Goal: Use online tool/utility: Utilize a website feature to perform a specific function

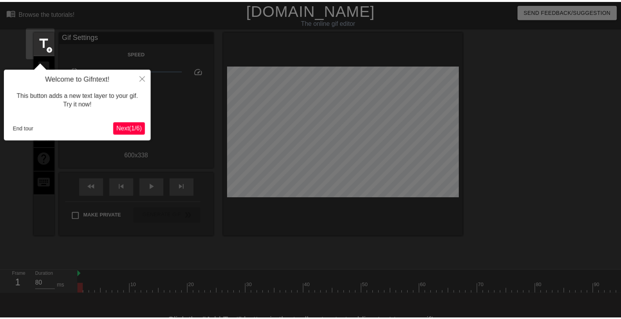
scroll to position [19, 0]
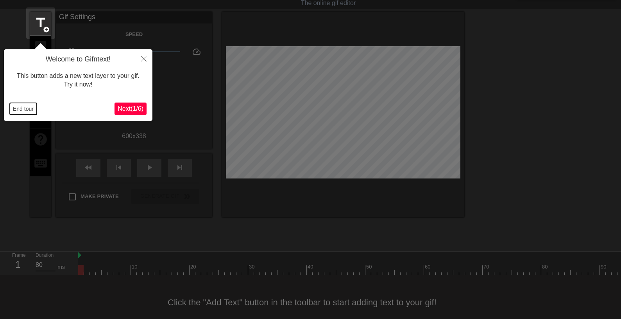
click at [20, 106] on button "End tour" at bounding box center [23, 109] width 27 height 12
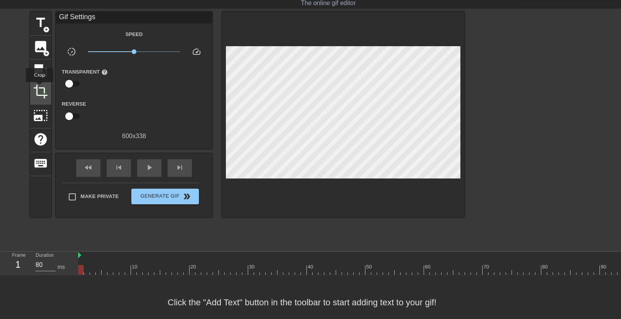
click at [40, 88] on span "crop" at bounding box center [40, 91] width 15 height 15
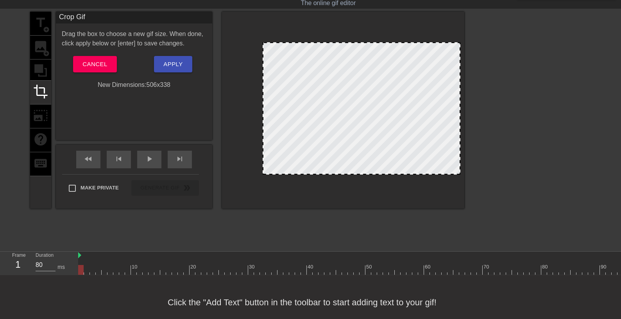
drag, startPoint x: 228, startPoint y: 102, endPoint x: 264, endPoint y: 101, distance: 36.8
click at [264, 101] on div at bounding box center [362, 108] width 198 height 132
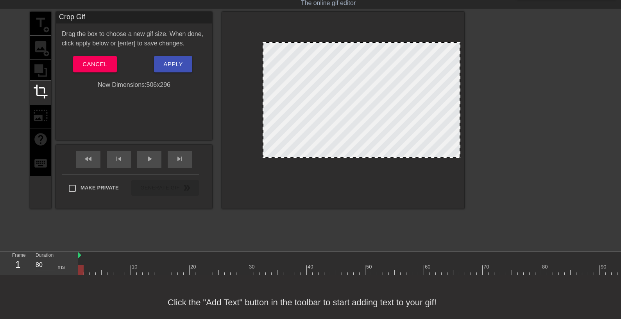
drag, startPoint x: 387, startPoint y: 174, endPoint x: 400, endPoint y: 157, distance: 21.1
click at [400, 157] on div at bounding box center [362, 100] width 198 height 116
click at [172, 64] on span "Apply" at bounding box center [172, 64] width 19 height 10
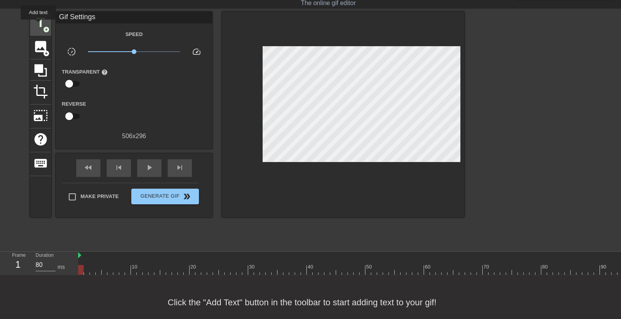
click at [39, 25] on span "title" at bounding box center [40, 22] width 15 height 15
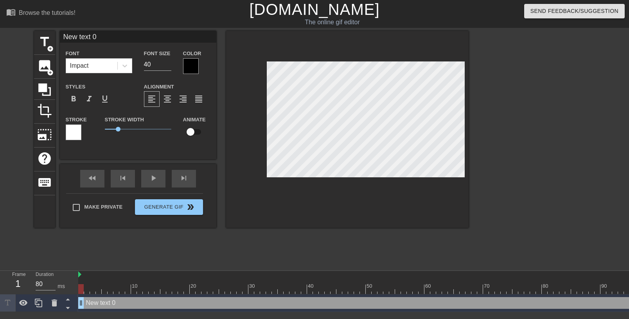
scroll to position [0, 1]
type input "New text"
type textarea "New text"
type input "New tex"
type textarea "New te"
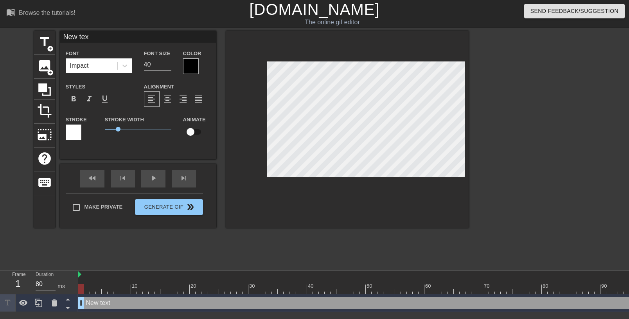
type input "New t"
type textarea "New t"
type input "New"
type textarea "New"
type input "New"
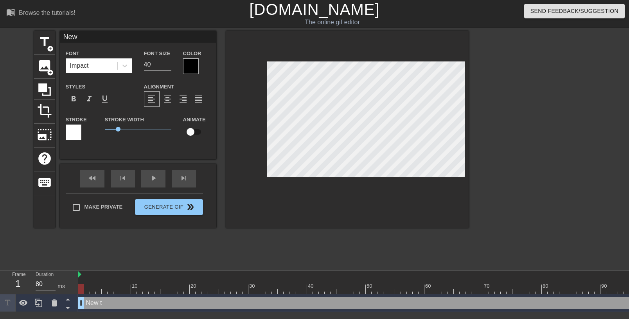
type textarea "New"
type input "Ne"
type textarea "Ne"
type input "N"
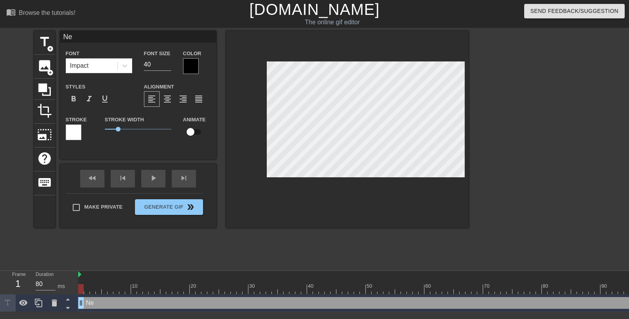
type textarea "N"
type textarea "[PERSON_NAME]"
type input "Ка"
type textarea "Ка"
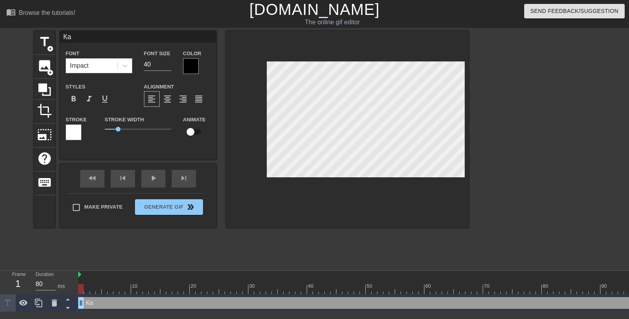
type input "Как"
type textarea "Как"
type input "Как"
type textarea "Как"
type input "Как ж"
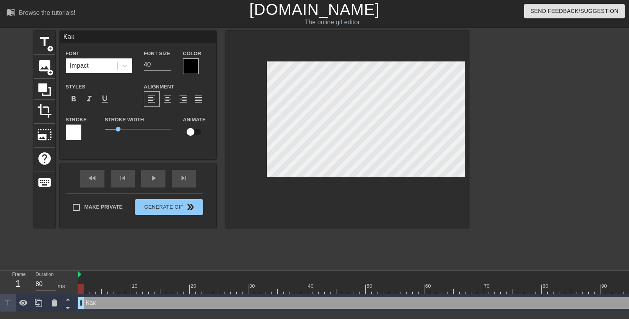
type textarea "Как ж"
type input "Как же"
type textarea "Как же"
type input "Как жен"
type textarea "Как жен"
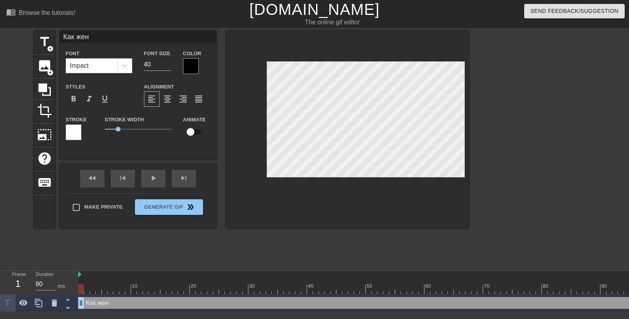
type input "Как жене"
type textarea "Как жене"
type input "Как жене"
type textarea "Как жене"
type input "Как жене [PERSON_NAME]"
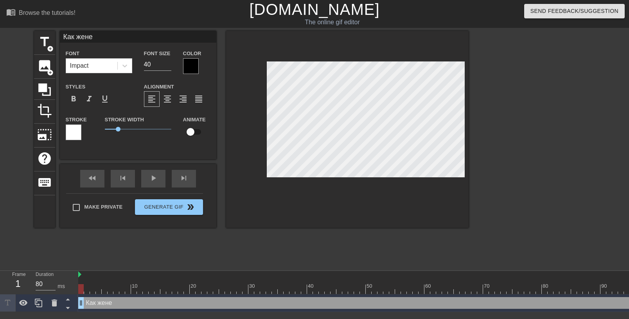
type textarea "Как жене [PERSON_NAME]"
type input "Как жене не"
type textarea "Как жене не"
type input "Как жене не"
type textarea "Как жене не"
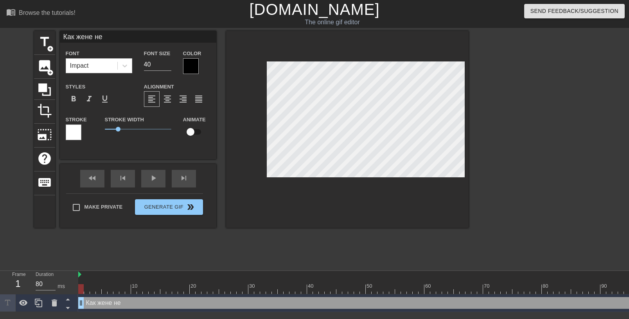
type input "Как жене не в"
type textarea "Как жене не в"
type input "Как жене не ве"
type textarea "Как жене не ве"
type input "Как жене не вес"
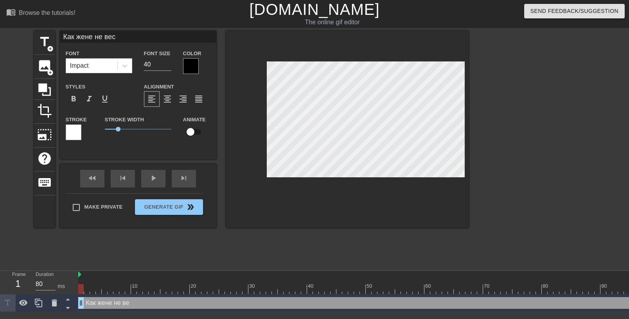
type textarea "Как жене не вес"
type input "Как жене не весе"
type textarea "Как жене не весе"
type input "Как жене не весел"
type textarea "Как жене не весел"
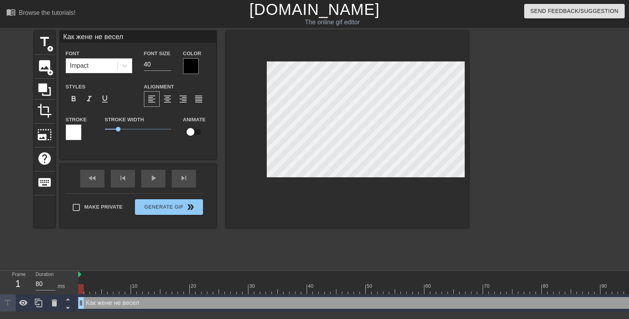
type input "Как жене не весели"
type textarea "Как жене не весели"
type input "Как жене не веселит"
type textarea "Как жене не веселит"
type input "Как жене не веселить"
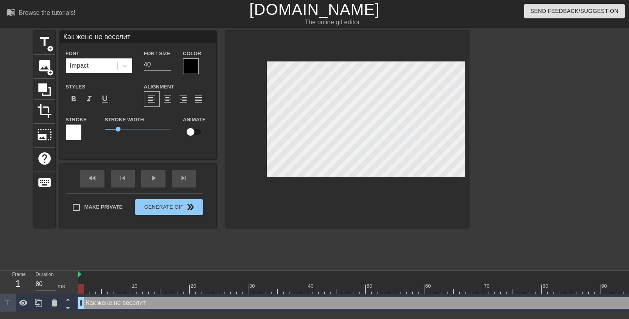
type textarea "Как жене не веселить"
type input "Как жене не веселитьс"
type textarea "Как жене не веселитьс"
type input "Как жене не веселиться"
type textarea "Как жене не веселиться"
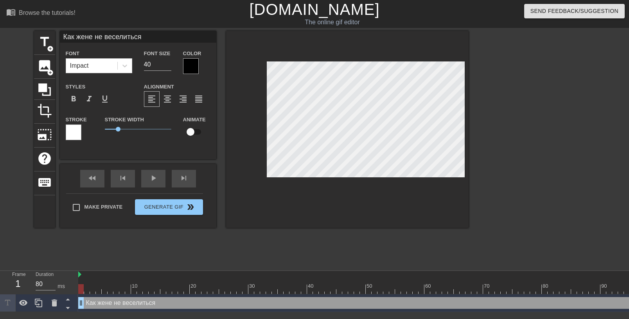
scroll to position [0, 6]
type input "Как жене не веселиться"
type textarea "Как жене не веселиться"
type input "Как жене не веселитьсяН"
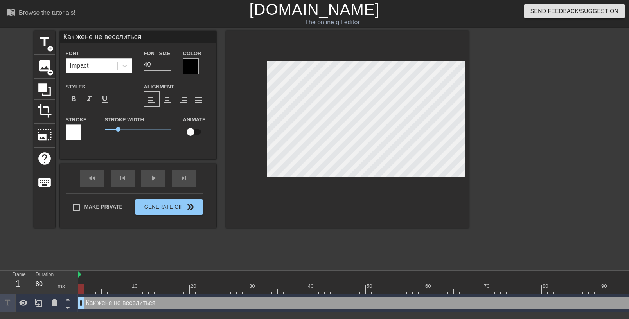
type textarea "Как жене не веселиться [PERSON_NAME]"
type input "Как жене не веселитьсяНе"
type textarea "Как жене не веселиться Не"
type input "Как жене не веселитьсяНе"
type textarea "Как жене не веселиться Не"
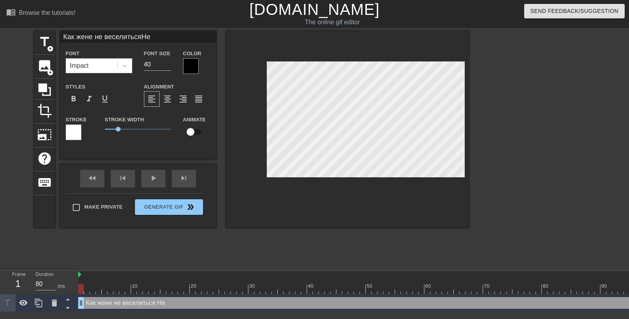
type input "Как жене не веселитьсяНе г"
type textarea "Как жене не веселиться Не г"
type input "Как жене не веселитьсяНе гр"
type textarea "Как жене не веселиться Не гр"
type input "Как жене не веселитьсяНе гру"
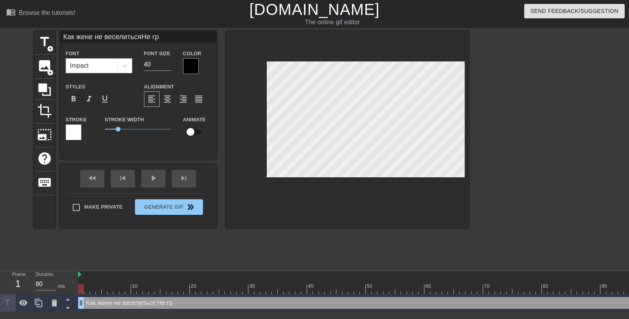
type textarea "Как жене не веселиться Не гру"
type input "Как жене не веселитьсяНе грус"
type textarea "Как жене не веселиться Не грус"
type input "Как жене не веселитьсяНе груст"
type textarea "Как жене не веселиться Не груст"
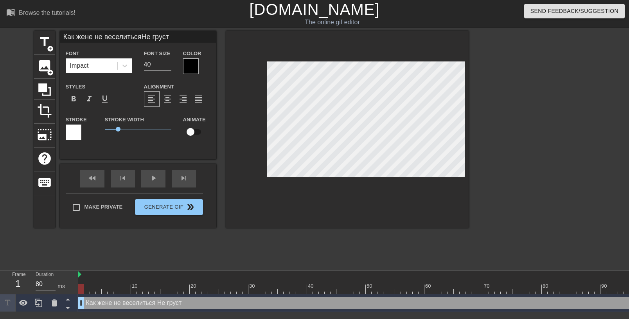
type input "Как жене не веселитьсяНе грусти"
type textarea "Как жене не веселиться Не грусти"
type input "Как жене не веселитьсяНе грустит"
type textarea "Как жене не веселиться Не грустит"
type input "Как жене не веселитьсяНе грустить"
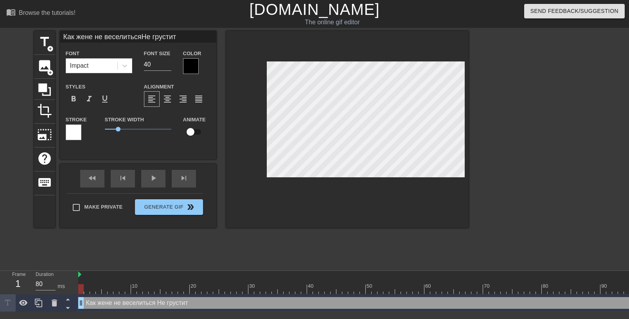
type textarea "Как жене не веселиться Не грустить"
type input "Как жене не веселитьсяНе грустить"
type textarea "Как жене не веселиться Не грустить"
type input "Как жене не веселитьсяНе грустить о"
type textarea "Как жене не веселиться Не грустить о"
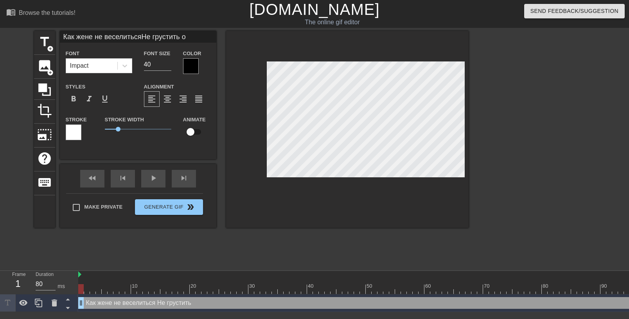
type input "Как жене не веселитьсяНе грустить от"
type textarea "Как жене не веселиться Не грустить от"
type input "Как жене не веселитьсяНе грустить от"
type textarea "Как жене не веселиться Не грустить от"
type input "Как жене не веселитьсяНе грустить от р"
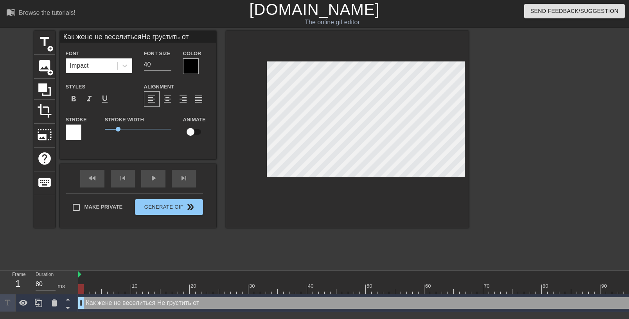
type textarea "Как жене не веселиться Не грустить от р"
type input "Как жене не веселитьсяНе грустить от ра"
type textarea "Как жене не веселиться Не грустить от ра"
type input "Как жене не веселитьсяНе грустить от раз"
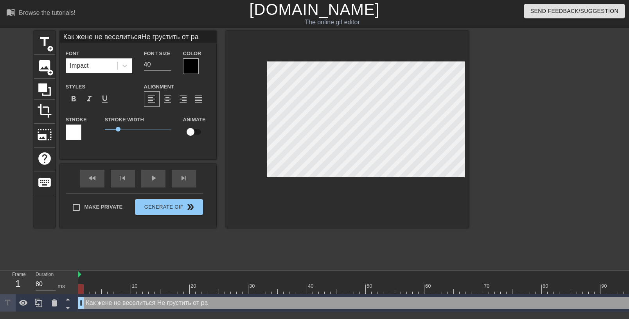
type textarea "Как жене не веселиться Не грустить от раз"
type input "Как жене не веселитьсяНе грустить от разн"
type textarea "Как жене не веселиться Не грустить от разн"
type input "Как жене не веселитьсяНе грустить от разны"
type textarea "Как жене не веселиться Не грустить от разны"
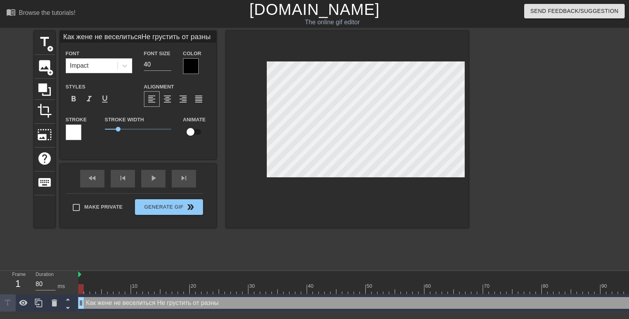
type input "Как жене не веселитьсяНе грустить от разных"
type textarea "Как жене не веселиться Не грустить от разных"
type input "Как жене не веселитьсяНе грустить от разных"
type textarea "Как жене не веселиться Не грустить от разных"
type input "Как жене не веселитьсяНе грустить от разных б"
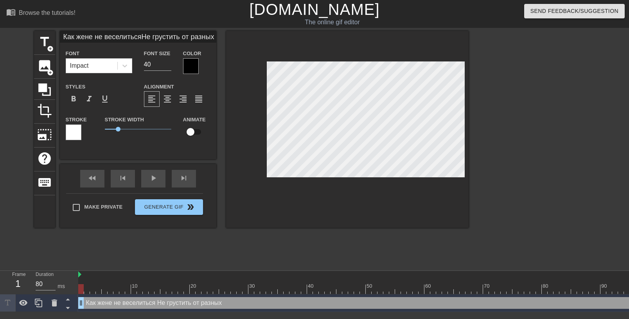
type textarea "Как жене не веселиться Не грустить от разных б"
type input "Как жене не веселитьсяНе грустить от разных бе"
type textarea "Как жене не веселиться Не грустить от разных бе"
type input "Как жене не веселитьсяНе грустить от разных бед"
type textarea "Как жене не веселиться Не грустить от разных бед"
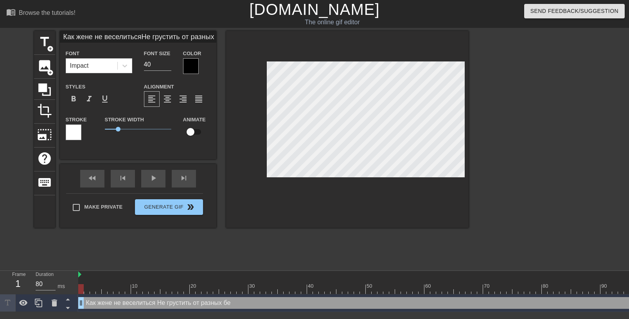
scroll to position [0, 5]
type input "Как жене не веселитьсяНе грустить от разных бед!"
type textarea "Как жене не веселиться Не грустить от разных бед!"
click at [190, 65] on div at bounding box center [191, 66] width 16 height 16
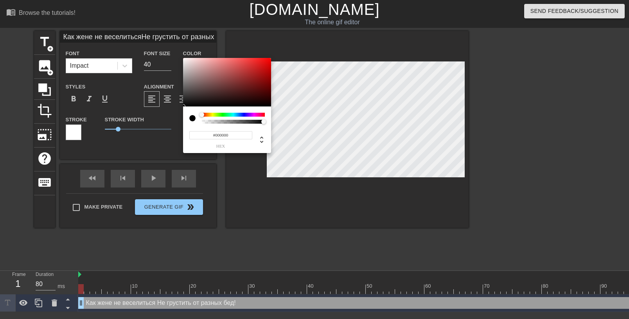
scroll to position [0, 0]
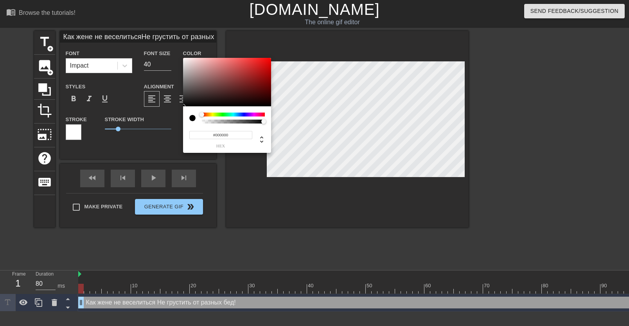
type input "Как жене не веселитьсяНе грустить от разных бед!"
type input "#F50606"
click at [269, 60] on div at bounding box center [227, 82] width 88 height 48
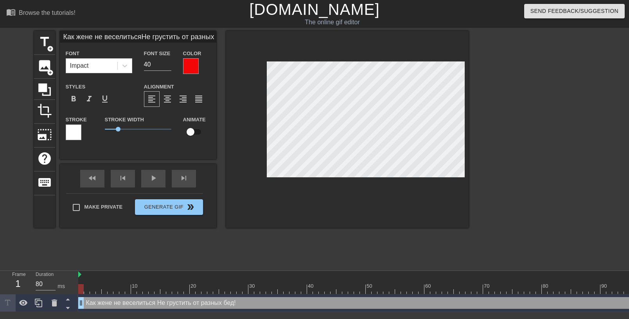
scroll to position [0, 5]
click at [70, 130] on div at bounding box center [74, 132] width 16 height 16
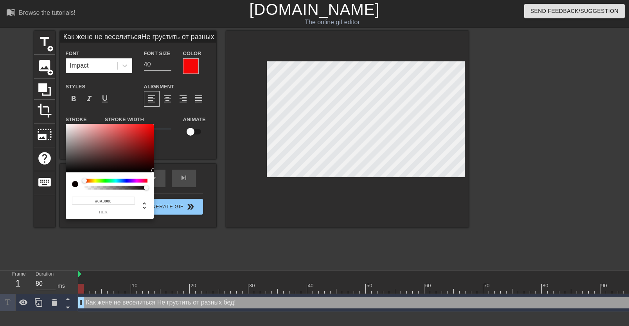
type input "Как жене не веселитьсяНе грустить от разных бед!"
type input "#0A0000"
click at [150, 170] on div at bounding box center [110, 148] width 88 height 48
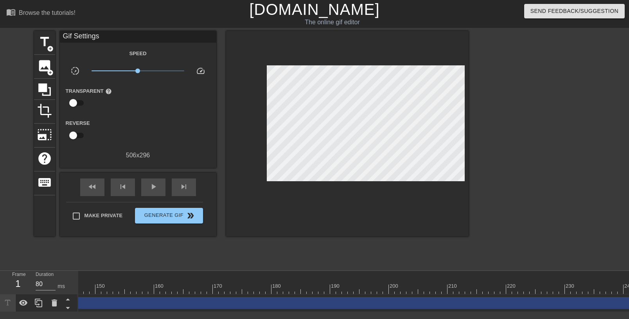
scroll to position [0, 871]
type input "40"
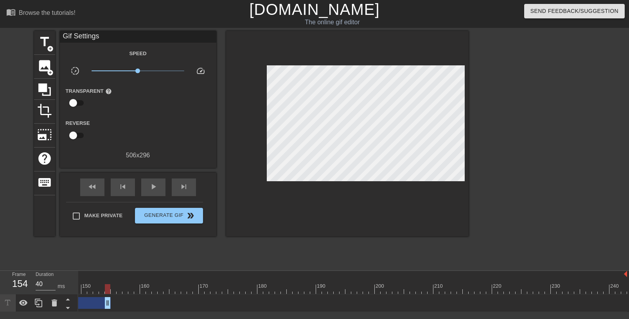
drag, startPoint x: 622, startPoint y: 303, endPoint x: 108, endPoint y: 292, distance: 514.4
click at [108, 292] on div "10 20 30 40 50 60 70 80 90 100 110 120 130 140 150 160" at bounding box center [353, 291] width 551 height 41
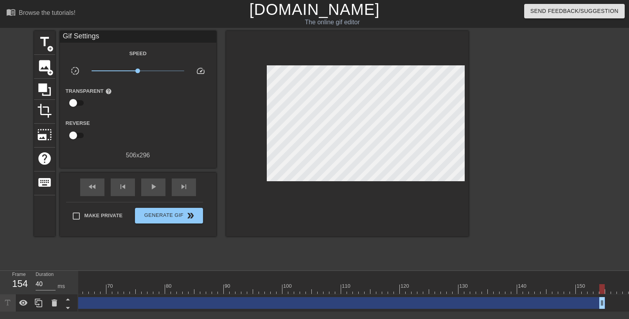
scroll to position [0, 379]
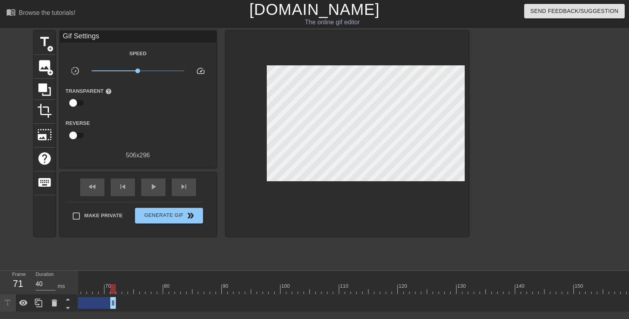
drag, startPoint x: 599, startPoint y: 304, endPoint x: 112, endPoint y: 301, distance: 487.6
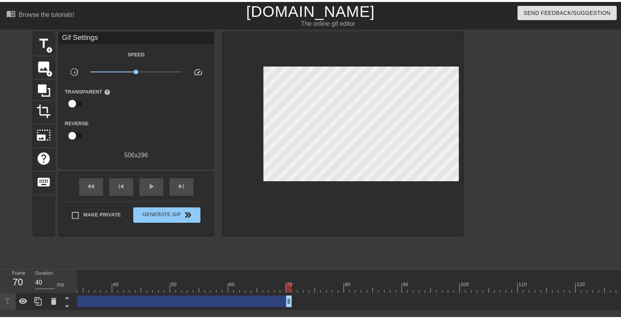
scroll to position [0, 188]
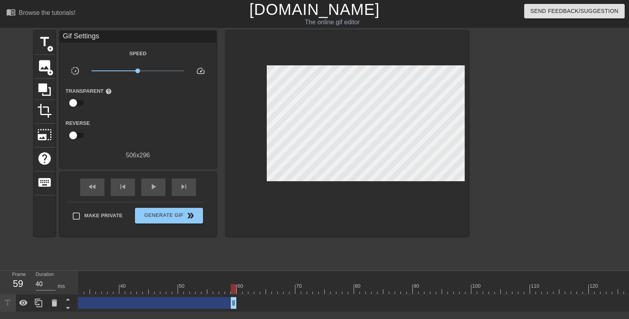
drag, startPoint x: 297, startPoint y: 303, endPoint x: 234, endPoint y: 298, distance: 63.1
click at [234, 298] on div "Как жене не веселиться Не грустить от разных бед! drag_handle drag_handle" at bounding box center [64, 303] width 346 height 12
click at [42, 42] on span "title" at bounding box center [44, 41] width 15 height 15
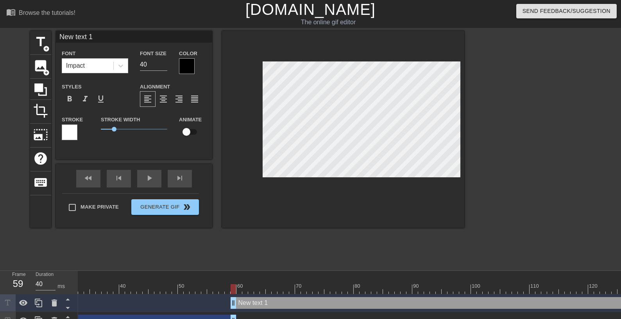
click at [188, 66] on div at bounding box center [187, 66] width 16 height 16
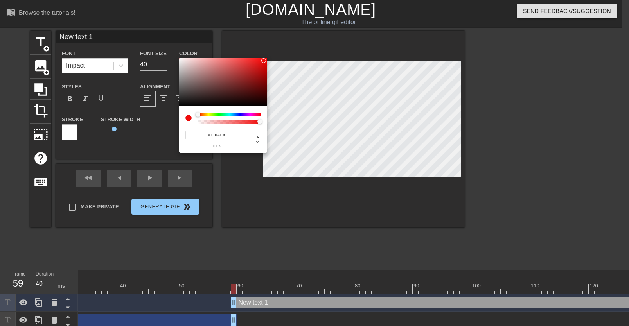
type input "#F10A0A"
click at [264, 61] on div at bounding box center [223, 82] width 88 height 48
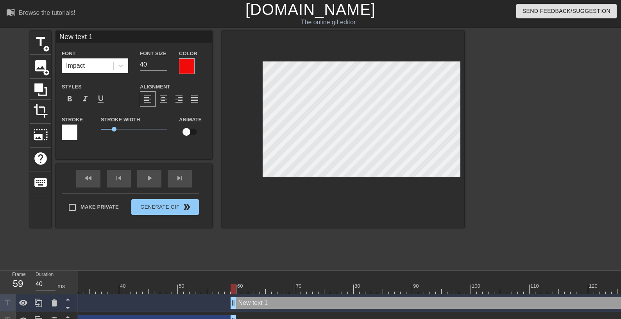
click at [69, 134] on div at bounding box center [70, 132] width 16 height 16
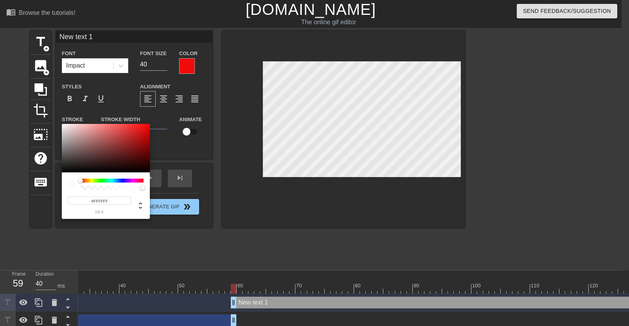
type input "#120101"
click at [147, 169] on div at bounding box center [106, 148] width 88 height 48
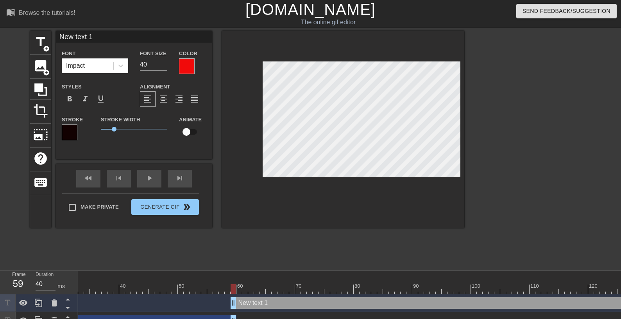
scroll to position [0, 1]
type input "New text"
type textarea "New text"
type input "New tex"
type textarea "New tex"
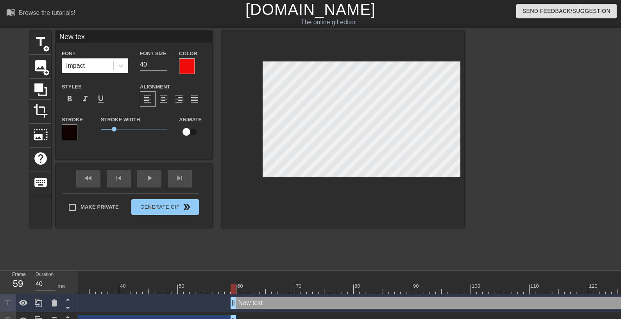
type input "New te"
type textarea "New t"
type input "New"
type textarea "New"
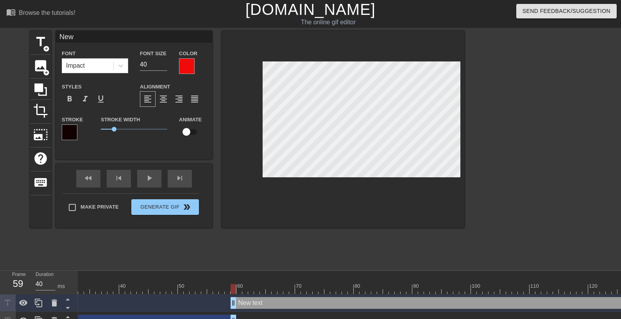
type input "New"
type textarea "New"
type input "Ne"
type textarea "Ne"
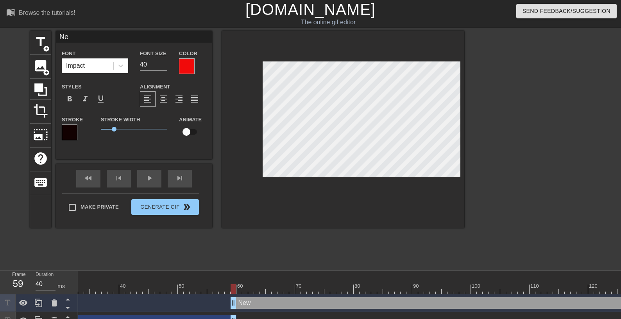
type input "N"
type textarea "N"
type input "В"
type textarea "В"
type input "В"
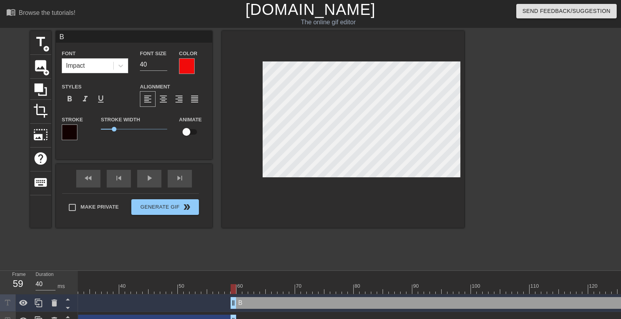
type textarea "В"
type input "В н"
type textarea "В н"
type input "В на"
type textarea "В на"
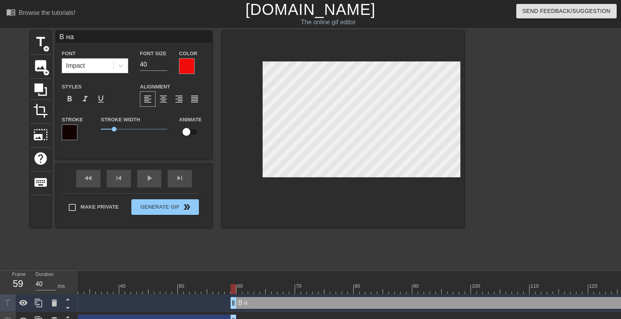
type input "В наш"
type textarea "В наш"
type input "В наше"
type textarea "В наше"
type input "В нашем"
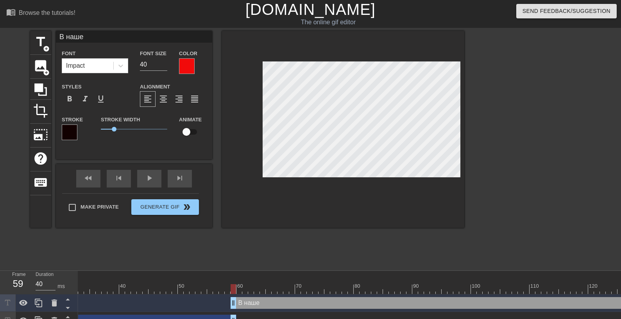
type textarea "В нашем"
type input "В нашем"
type textarea "В нашем"
type input "В нашем д"
type textarea "В нашем д"
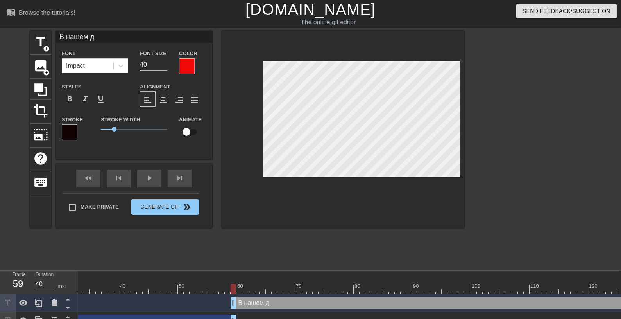
type input "В нашем до"
type textarea "В нашем до"
type input "В нашем дом"
type textarea "В нашем дом"
type input "В нашем доме"
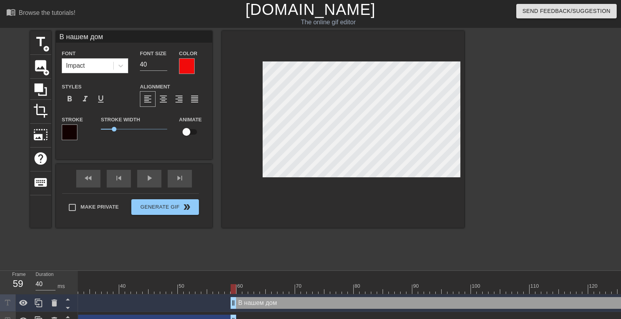
type textarea "В нашем доме"
type input "В нашем доме"
type textarea "В нашем доме"
type input "В нашем доме п"
type textarea "В нашем доме п"
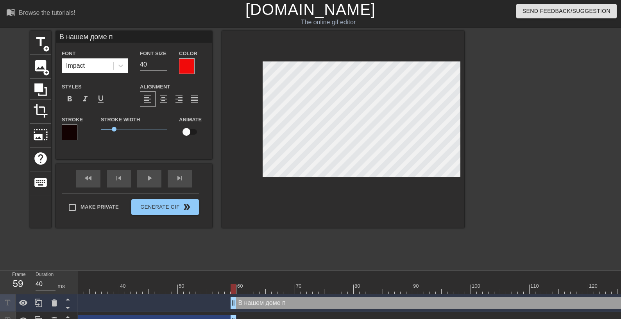
type input "В нашем доме по"
type textarea "В нашем доме по"
type input "В нашем доме пос"
type textarea "В нашем доме пос"
type input "В нашем доме посе"
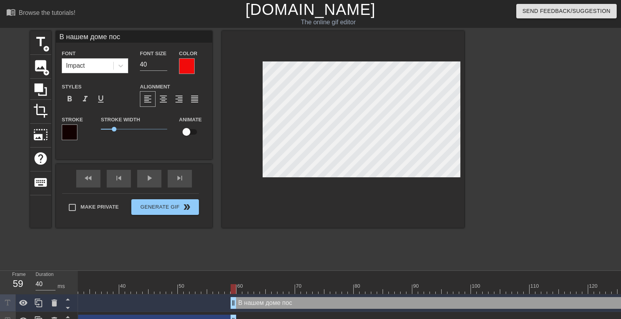
type textarea "В нашем доме посе"
type input "В нашем доме посел"
type textarea "В нашем доме посел"
type input "В нашем доме посели"
type textarea "В нашем доме посели"
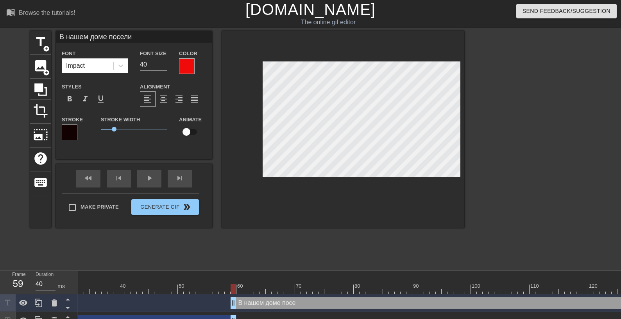
type input "В нашем доме поселил"
type textarea "В нашем доме поселил"
type input "В нашем доме поселилс"
type textarea "В нашем доме поселилс"
type input "В нашем доме поселился"
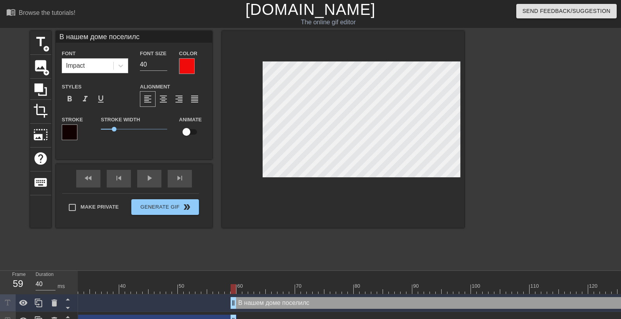
type textarea "В нашем доме поселился"
type input "В нашем доме поселился"
type textarea "В нашем доме поселился"
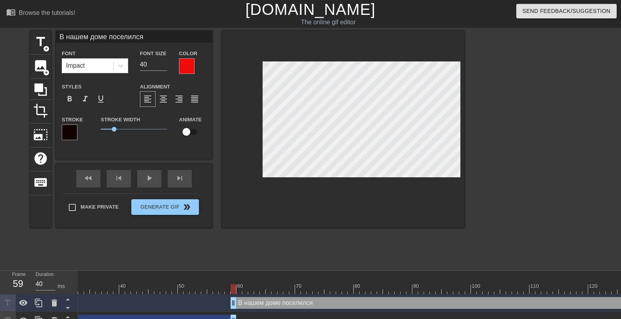
type input "В нашем доме поселилсяЗ"
type textarea "В нашем доме поселился [PERSON_NAME]"
type input "В нашем доме поселилсяЗа"
type textarea "В нашем доме поселился За"
type input "В нашем доме поселилсяЗам"
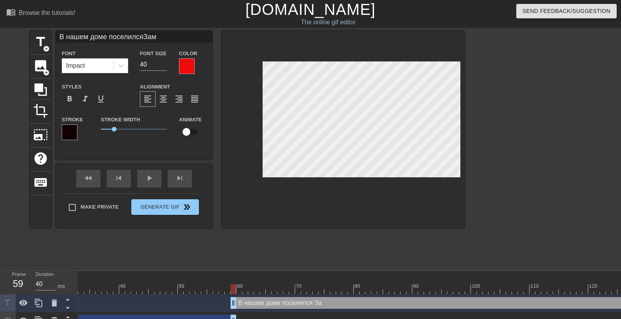
type textarea "В нашем доме поселился Зам"
type input "В нашем доме поселилсяЗаме"
type textarea "В нашем доме поселился Заме"
type input "В нашем доме поселилсяЗамеч"
type textarea "В нашем доме поселился Замеч"
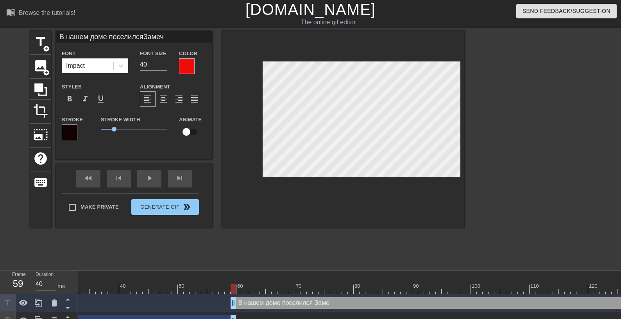
type input "В нашем доме поселилсяЗамеча"
type textarea "В нашем доме поселился Замеча"
type input "В нашем доме поселилсяЗамечат"
type textarea "В нашем доме поселился Замечат"
type input "В нашем доме поселилсяЗамечате"
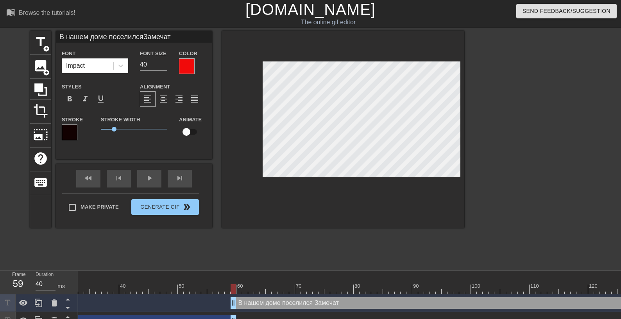
type textarea "В нашем доме поселился Замечате"
type input "В нашем доме поселилсяЗамечател"
type textarea "В нашем доме поселился Замечател"
type input "В нашем доме поселилсяЗамечатель"
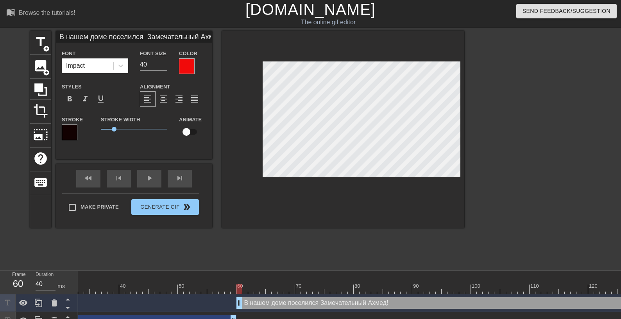
drag, startPoint x: 234, startPoint y: 300, endPoint x: 241, endPoint y: 301, distance: 6.7
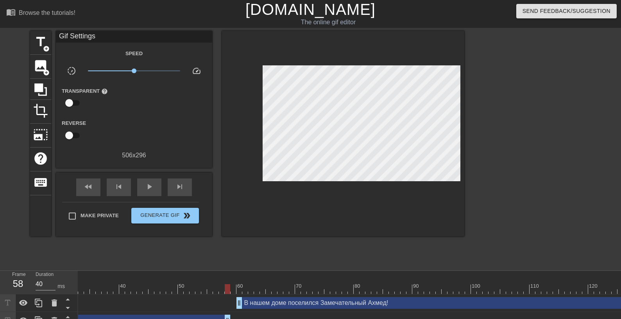
drag, startPoint x: 233, startPoint y: 317, endPoint x: 228, endPoint y: 318, distance: 4.8
click at [228, 318] on div "Как жене не веселиться Не грустить от разных бед! drag_handle drag_handle" at bounding box center [61, 320] width 340 height 12
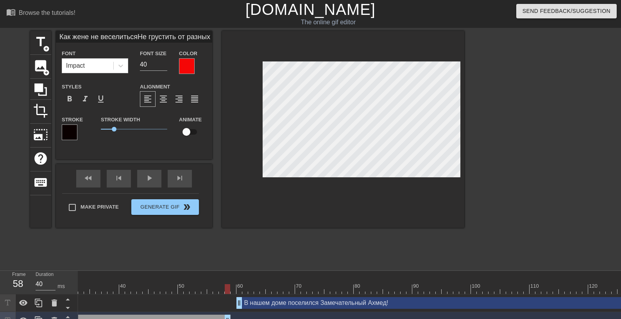
scroll to position [0, 0]
click at [135, 291] on div at bounding box center [600, 289] width 1419 height 10
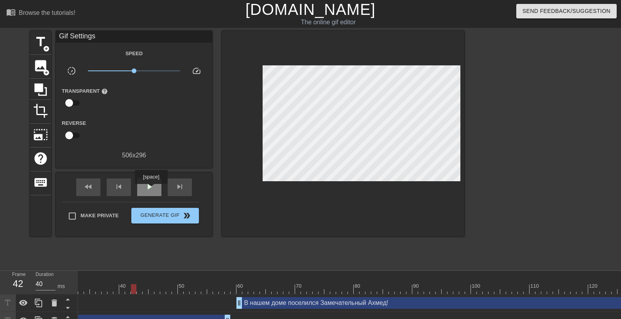
click at [151, 188] on span "play_arrow" at bounding box center [149, 186] width 9 height 9
click at [151, 188] on span "pause" at bounding box center [149, 186] width 9 height 9
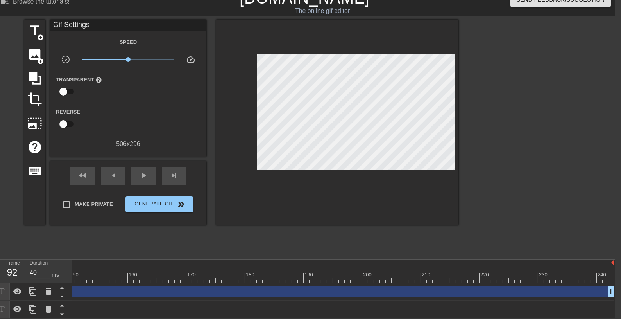
scroll to position [0, 878]
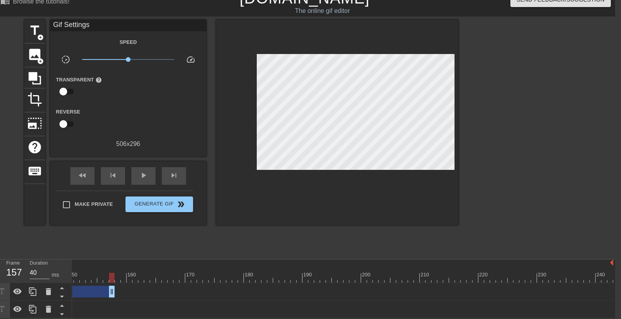
drag, startPoint x: 608, startPoint y: 286, endPoint x: 109, endPoint y: 276, distance: 499.1
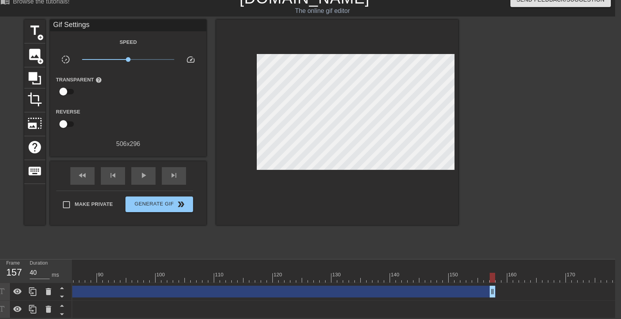
scroll to position [0, 494]
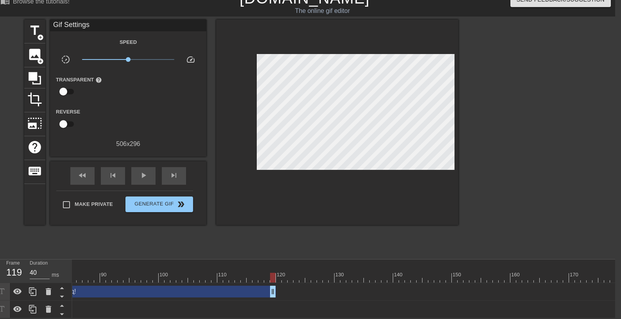
drag, startPoint x: 496, startPoint y: 287, endPoint x: 274, endPoint y: 284, distance: 222.1
click at [274, 285] on div "В нашем доме поселился Замечательный Ахмед! drag_handle drag_handle" at bounding box center [100, 291] width 352 height 12
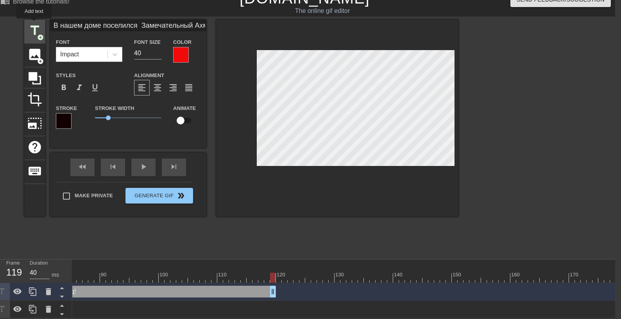
click at [34, 24] on span "title" at bounding box center [34, 30] width 15 height 15
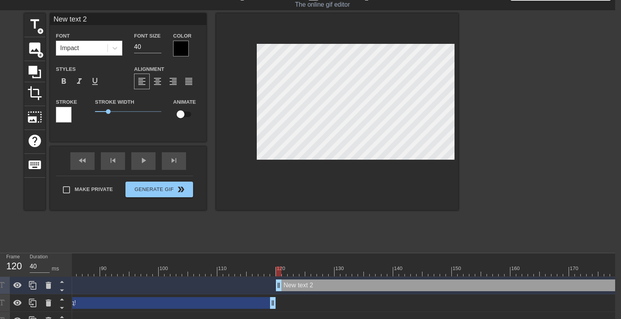
drag, startPoint x: 273, startPoint y: 287, endPoint x: 278, endPoint y: 287, distance: 5.5
click at [176, 45] on div at bounding box center [181, 49] width 16 height 16
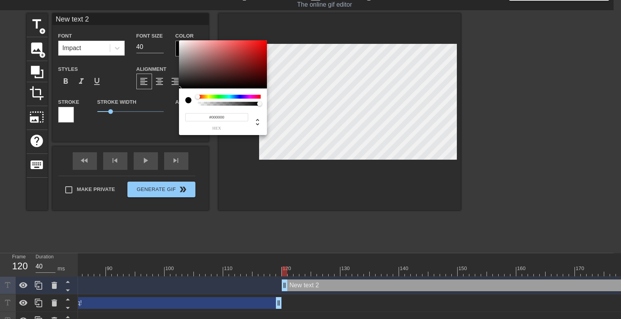
scroll to position [18, 0]
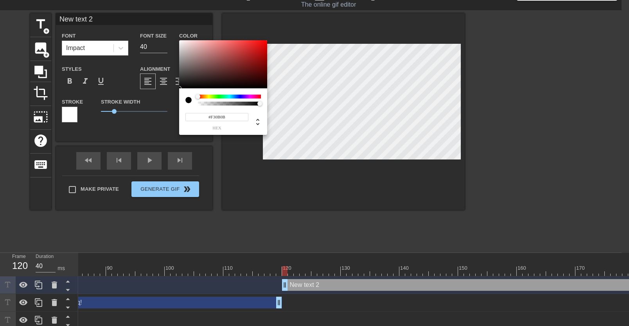
click at [263, 42] on div at bounding box center [223, 64] width 88 height 48
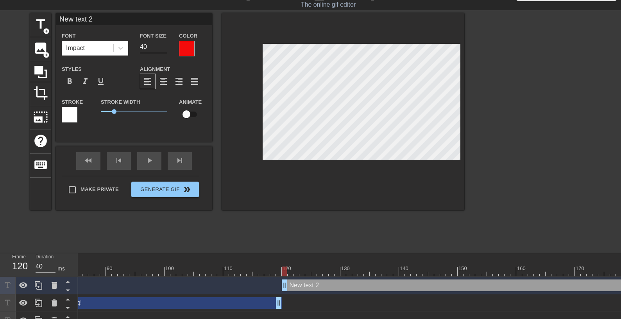
click at [72, 112] on div at bounding box center [70, 115] width 16 height 16
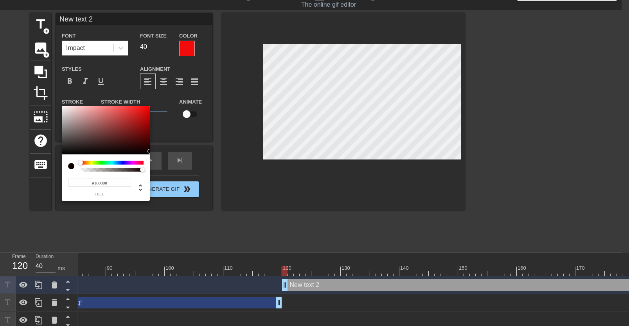
click at [147, 151] on div at bounding box center [106, 130] width 88 height 48
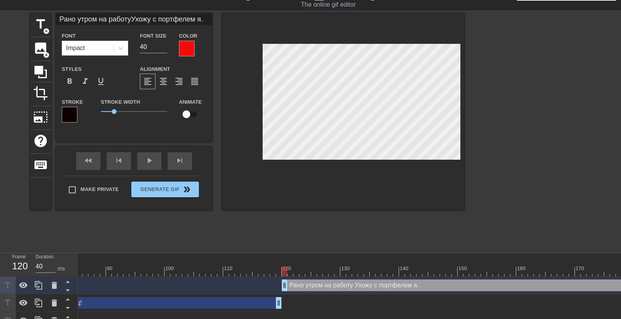
scroll to position [0, 1]
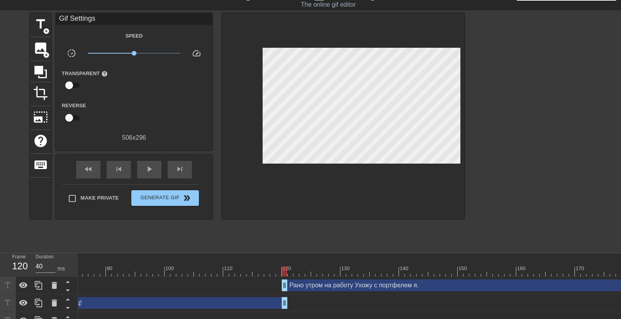
drag, startPoint x: 280, startPoint y: 300, endPoint x: 285, endPoint y: 300, distance: 4.7
click at [285, 300] on div "В нашем доме поселился Замечательный Ахмед! drag_handle drag_handle" at bounding box center [109, 303] width 358 height 12
drag, startPoint x: 287, startPoint y: 287, endPoint x: 291, endPoint y: 287, distance: 4.7
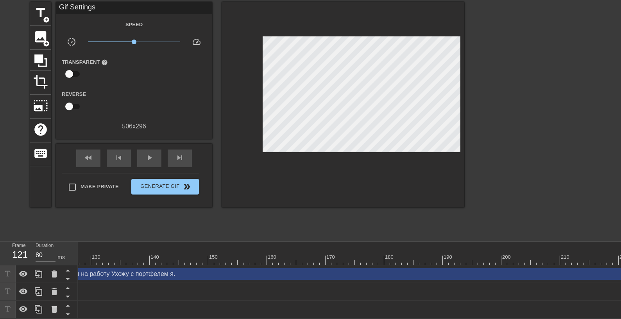
scroll to position [0, 878]
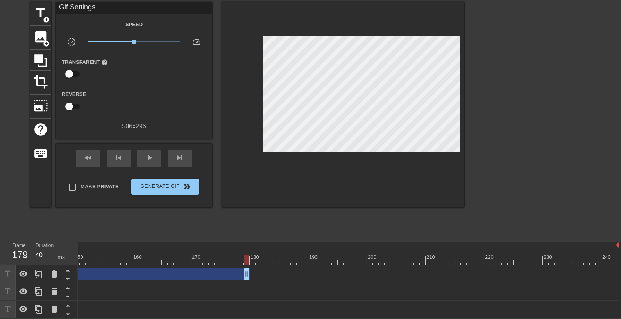
drag, startPoint x: 615, startPoint y: 265, endPoint x: 247, endPoint y: 263, distance: 368.0
click at [247, 268] on div "Рано утром на работу Ухожу с портфелем я. drag_handle drag_handle" at bounding box center [77, 274] width 346 height 12
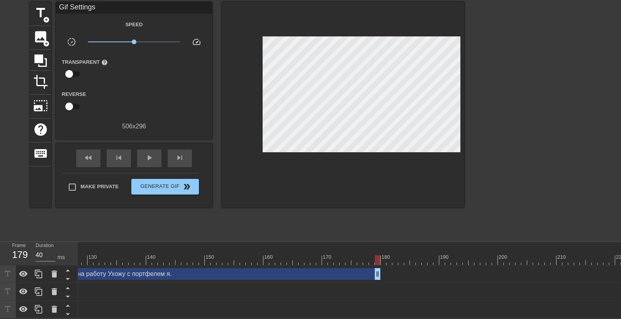
scroll to position [0, 745]
click at [43, 5] on span "title" at bounding box center [40, 12] width 15 height 15
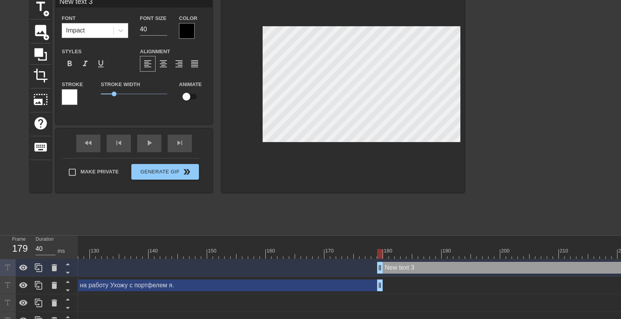
click at [190, 29] on div at bounding box center [187, 31] width 16 height 16
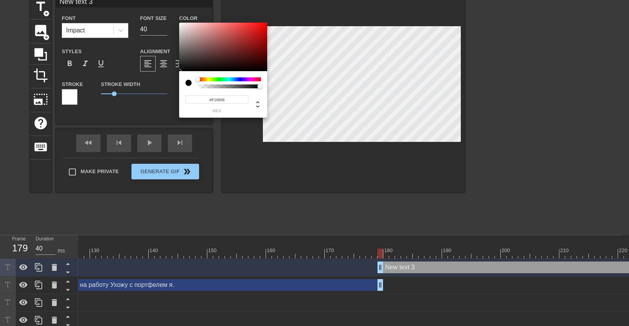
click at [264, 25] on div at bounding box center [223, 47] width 88 height 48
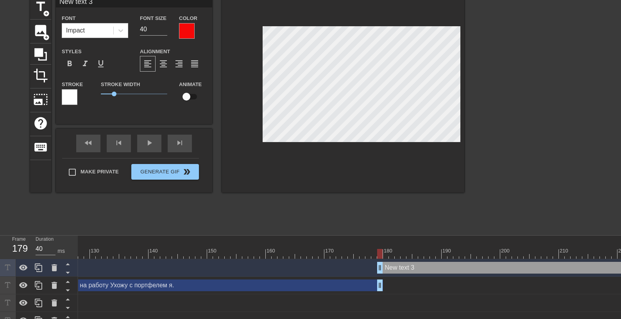
click at [70, 98] on div at bounding box center [70, 97] width 16 height 16
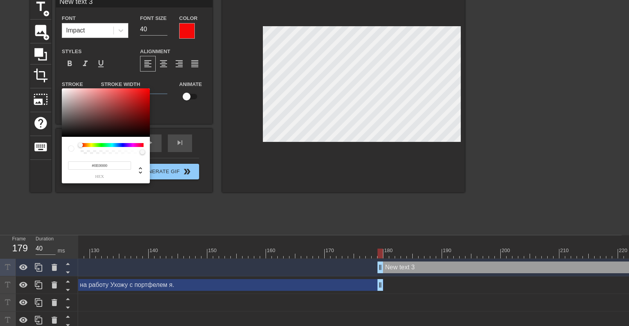
click at [147, 135] on div at bounding box center [106, 112] width 88 height 48
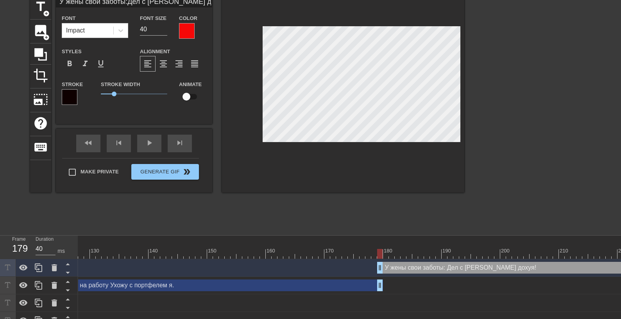
scroll to position [0, 2]
click at [306, 285] on div "Рано утром на работу Ухожу с портфелем я. drag_handle drag_handle" at bounding box center [210, 285] width 346 height 12
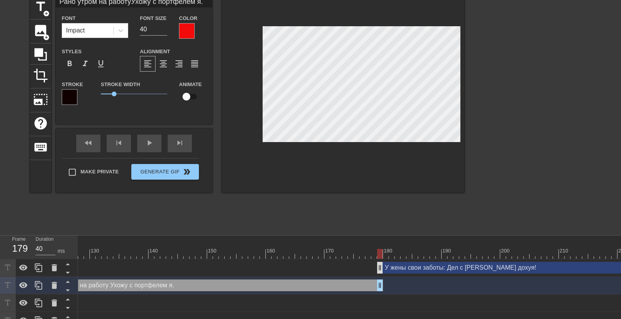
click at [380, 267] on div "У жены свои заботы: Дел с [PERSON_NAME] дохуя! drag_handle drag_handle" at bounding box center [564, 268] width 375 height 12
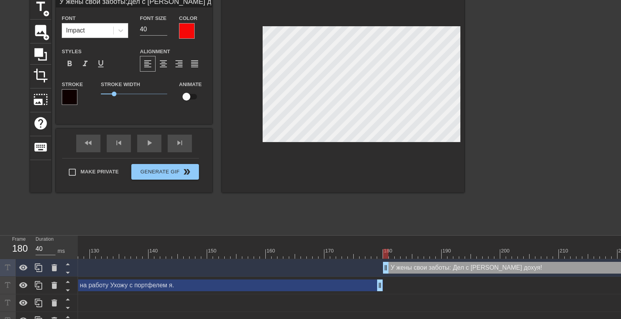
drag, startPoint x: 380, startPoint y: 267, endPoint x: 386, endPoint y: 267, distance: 5.9
click at [386, 267] on div "У жены свои заботы: Дел с [PERSON_NAME] дохуя! drag_handle drag_handle" at bounding box center [568, 268] width 370 height 12
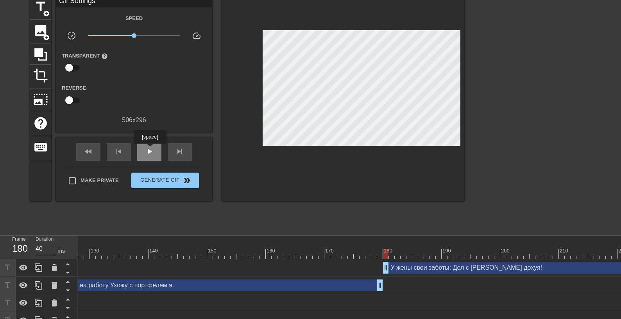
click at [150, 149] on span "play_arrow" at bounding box center [149, 151] width 9 height 9
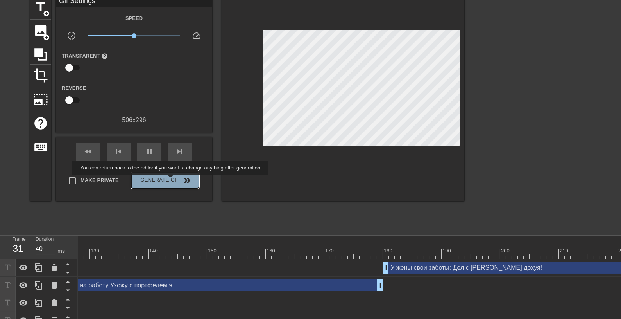
click at [174, 180] on span "Generate Gif double_arrow" at bounding box center [165, 180] width 61 height 9
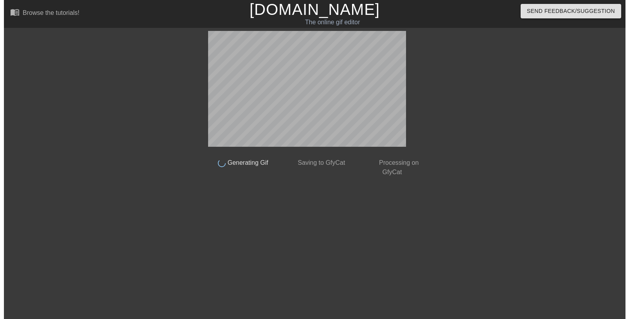
scroll to position [0, 0]
